Goal: Task Accomplishment & Management: Manage account settings

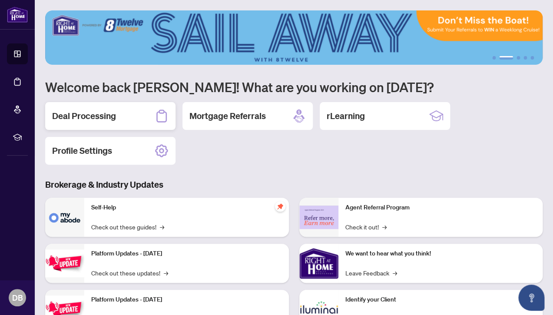
click at [82, 116] on h2 "Deal Processing" at bounding box center [84, 116] width 64 height 12
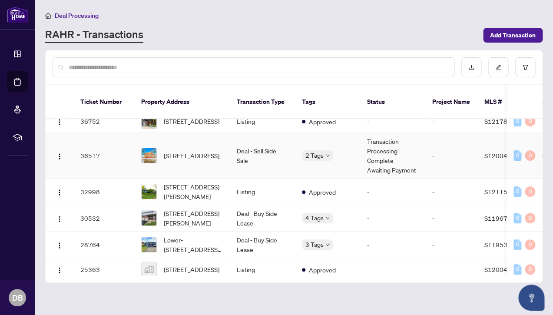
scroll to position [56, 0]
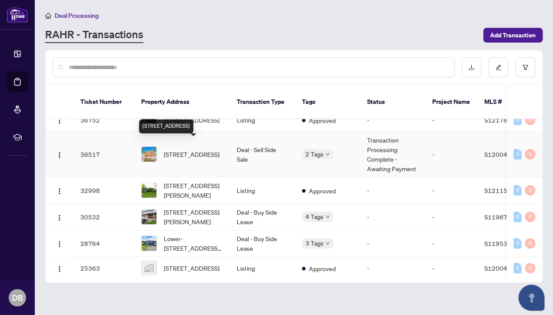
click at [174, 150] on span "[STREET_ADDRESS]" at bounding box center [192, 155] width 56 height 10
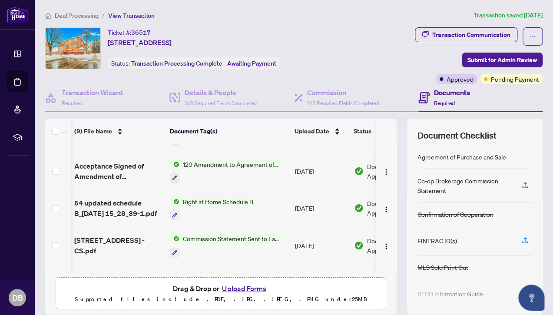
scroll to position [0, 0]
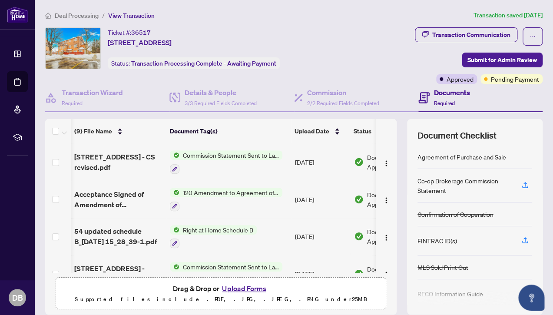
click at [350, 51] on div "Transaction Communication Submit for Admin Review Approved Pending Payment" at bounding box center [446, 55] width 197 height 57
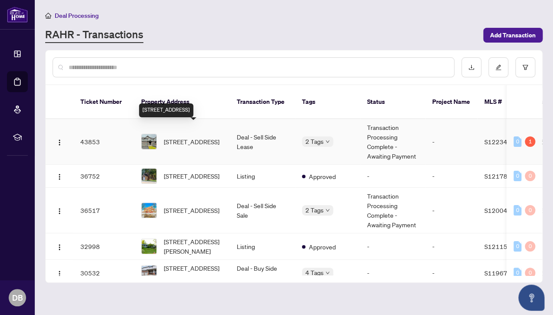
click at [182, 137] on span "[STREET_ADDRESS]" at bounding box center [192, 142] width 56 height 10
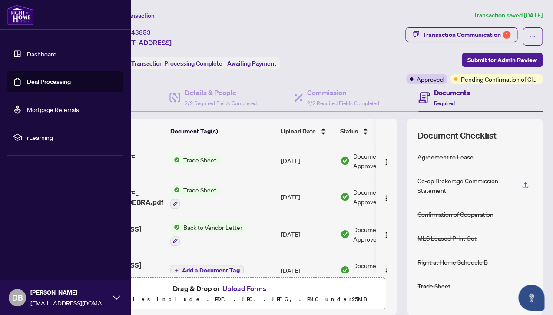
click at [50, 54] on link "Dashboard" at bounding box center [42, 54] width 30 height 8
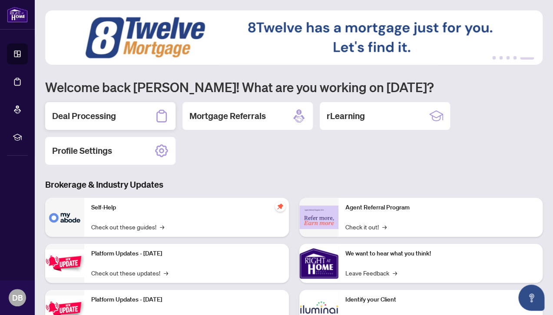
click at [65, 108] on div "Deal Processing" at bounding box center [110, 116] width 130 height 28
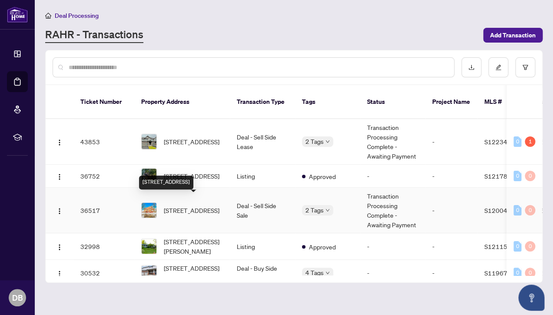
click at [172, 206] on span "[STREET_ADDRESS]" at bounding box center [192, 211] width 56 height 10
